Goal: Task Accomplishment & Management: Manage account settings

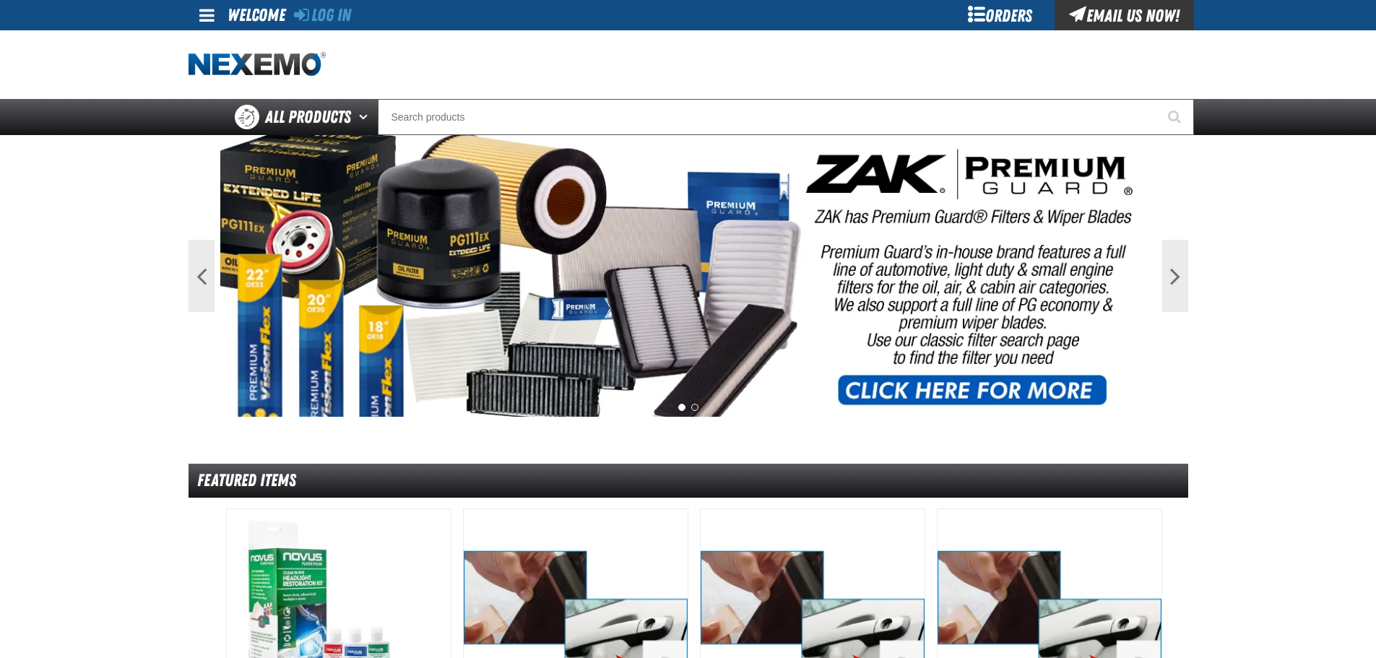
click at [1040, 7] on div "Orders" at bounding box center [1000, 15] width 108 height 30
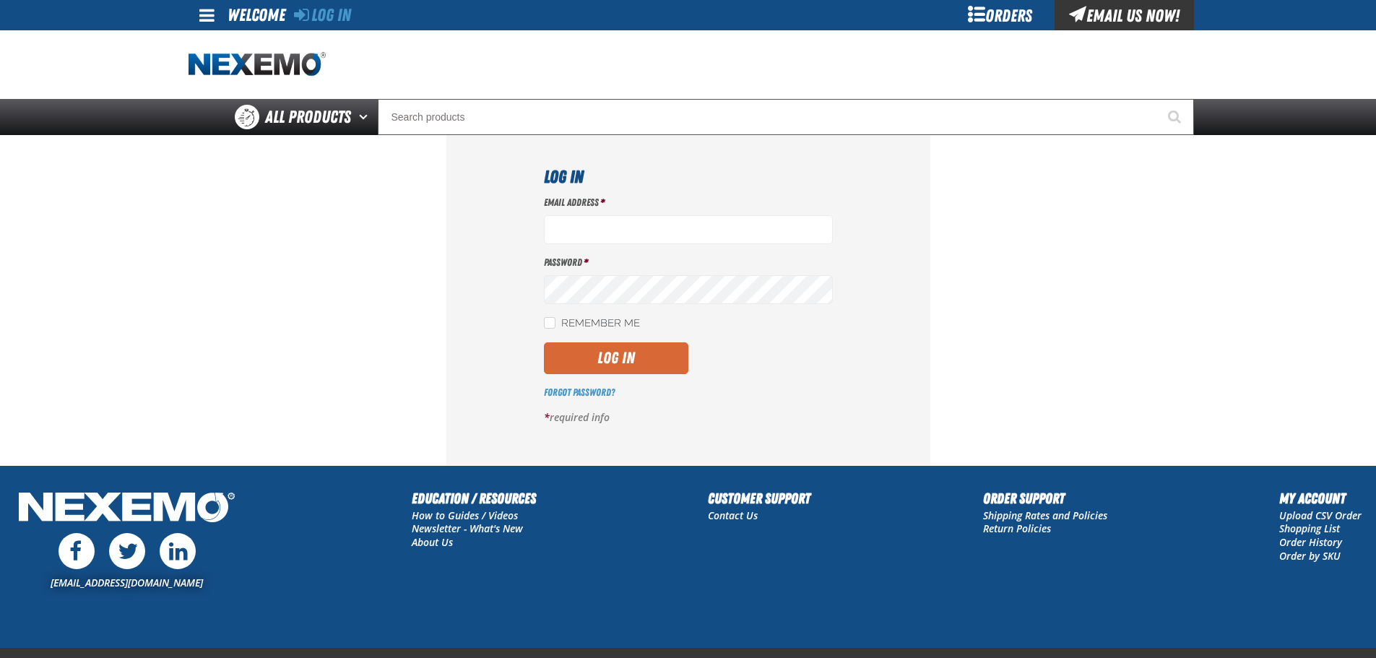
type input "vtoreceptionist@vtaig.com"
click at [615, 353] on button "Log In" at bounding box center [616, 358] width 144 height 32
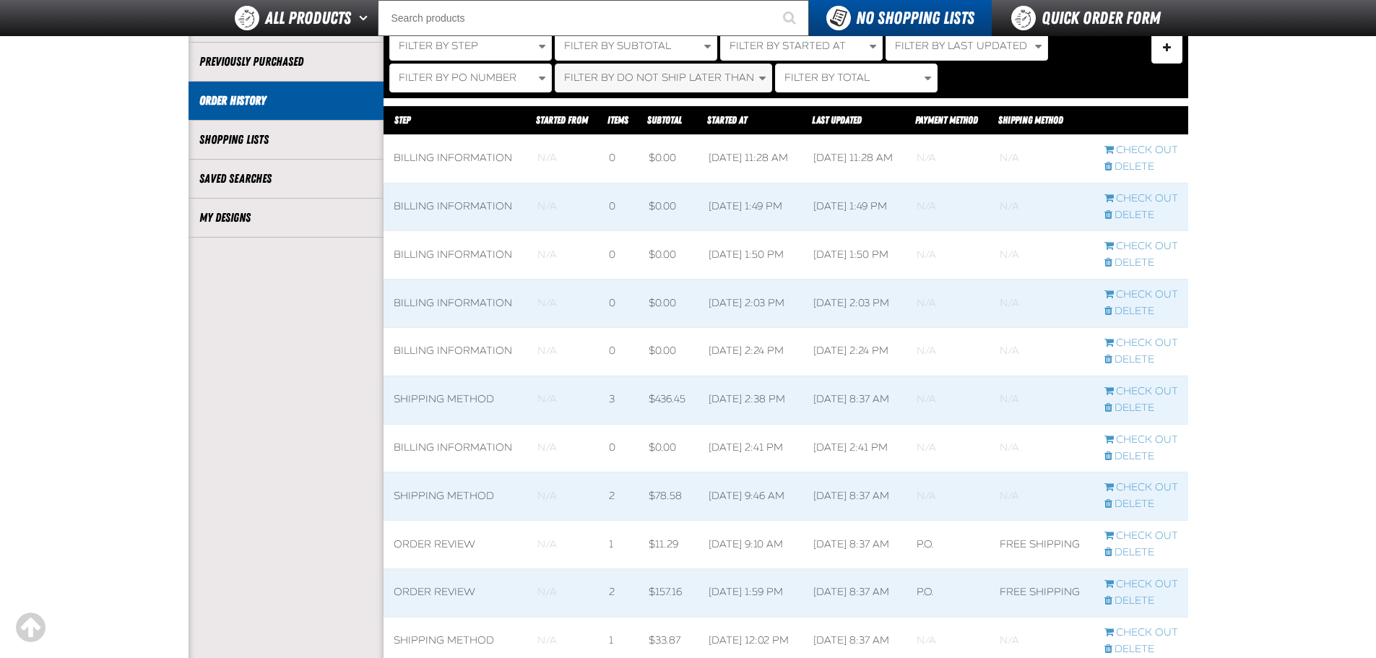
scroll to position [289, 0]
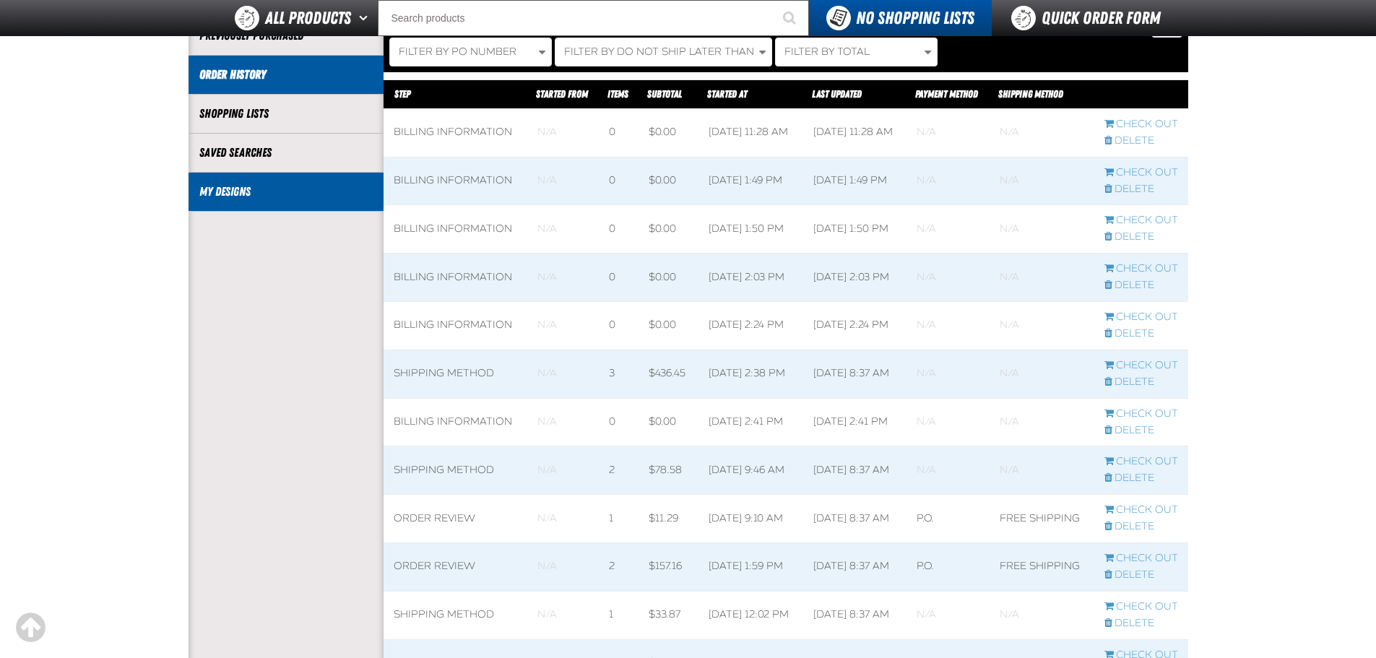
click at [282, 191] on link "My Designs" at bounding box center [285, 191] width 173 height 17
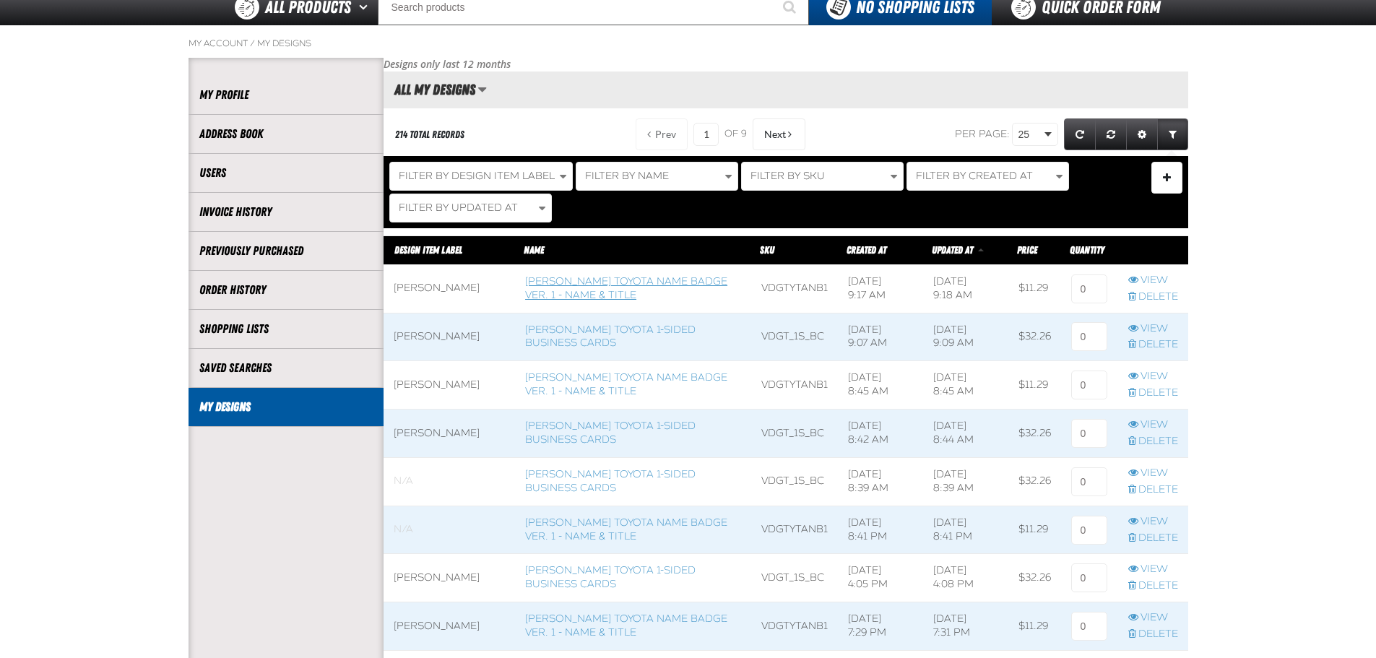
scroll to position [144, 0]
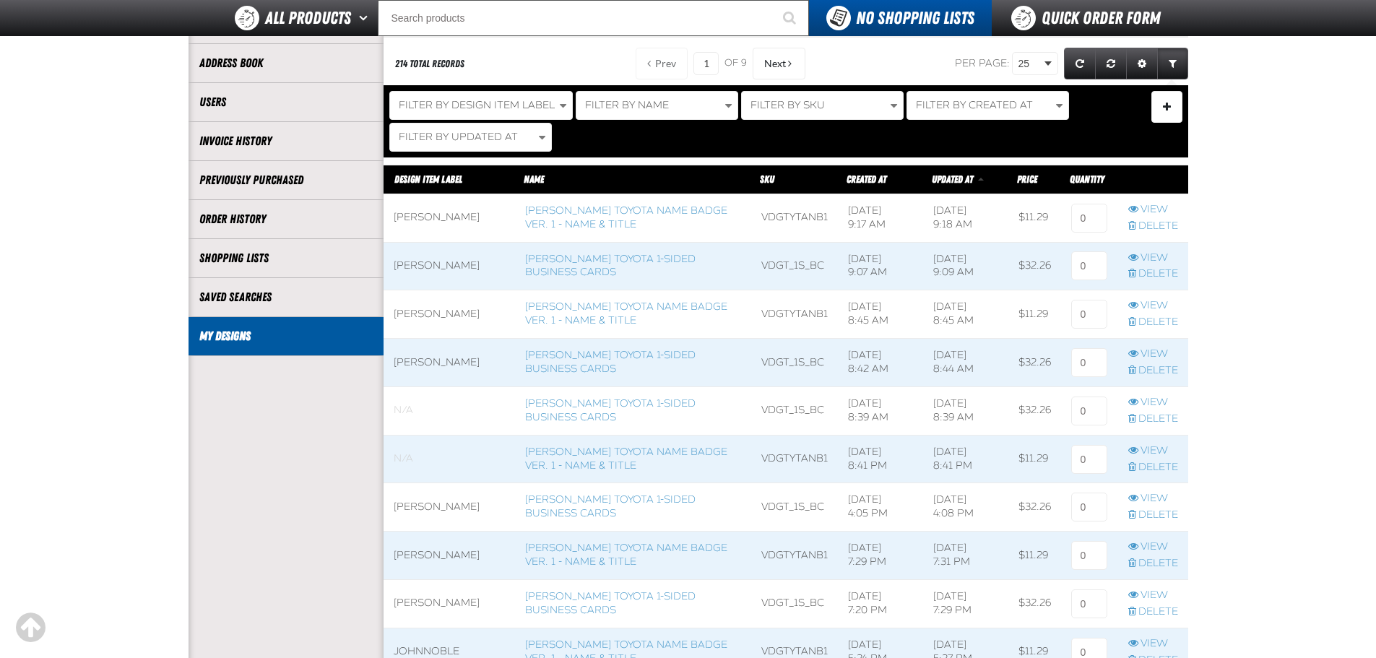
click at [549, 265] on span at bounding box center [633, 267] width 236 height 48
